Goal: Task Accomplishment & Management: Manage account settings

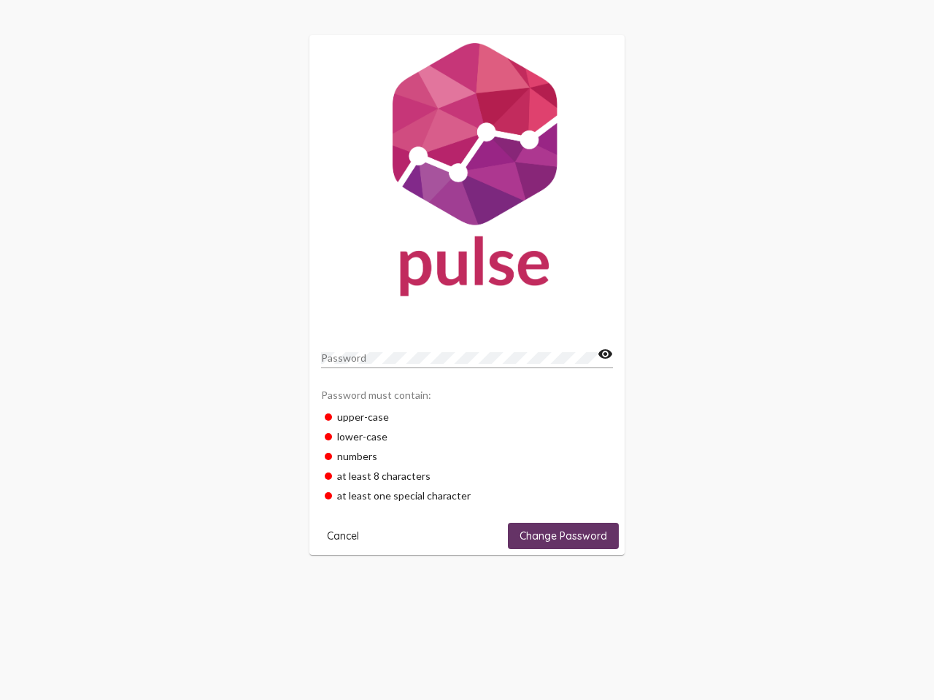
click at [605, 354] on mat-icon "visibility" at bounding box center [604, 355] width 15 height 18
click at [343, 536] on span "Cancel" at bounding box center [343, 535] width 32 height 13
